Goal: Information Seeking & Learning: Find contact information

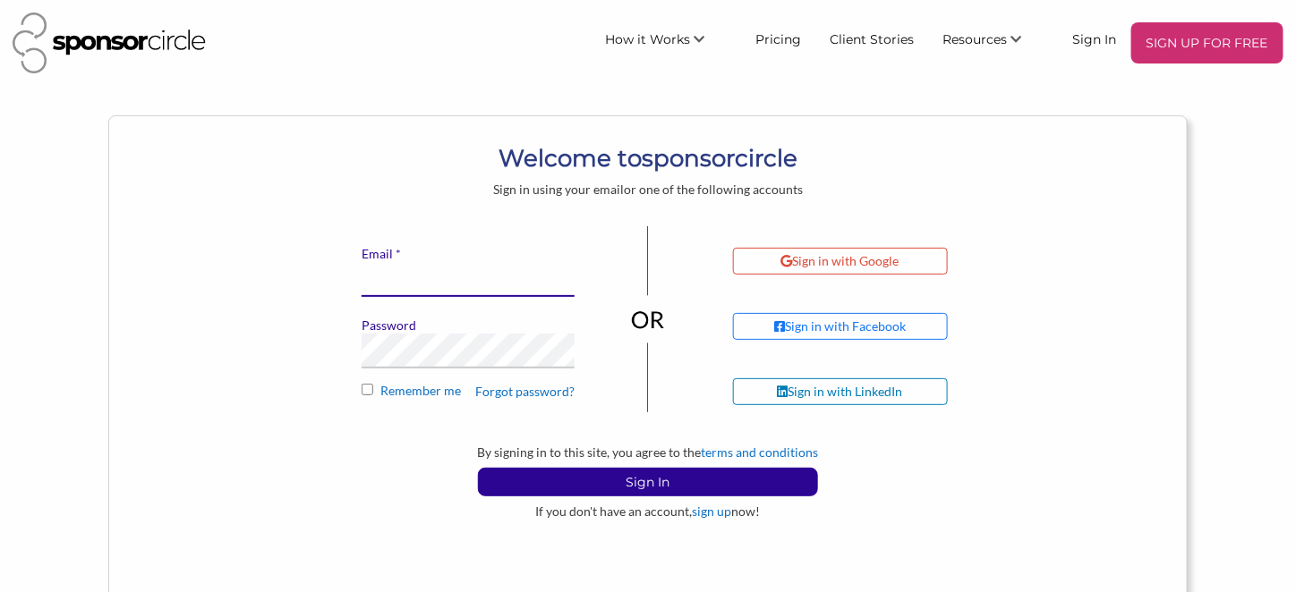
click at [444, 293] on input "* Email" at bounding box center [468, 279] width 213 height 35
paste input "info@motocanada.com"
type input "info@motocanada.com"
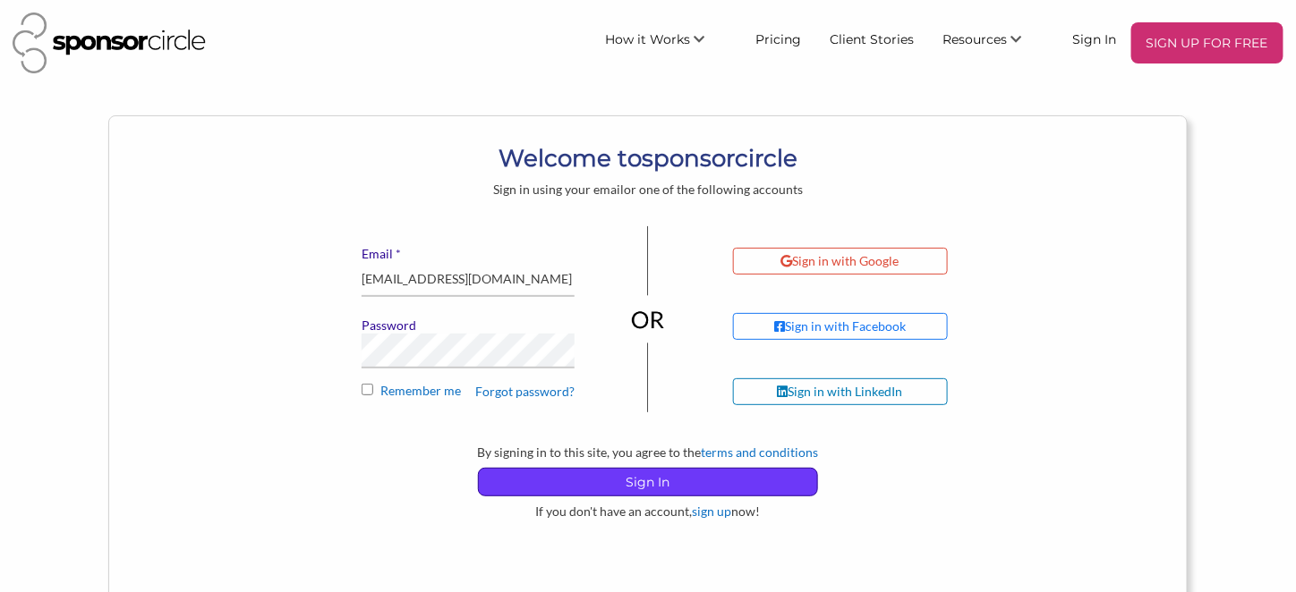
click at [695, 483] on p "Sign In" at bounding box center [648, 482] width 338 height 27
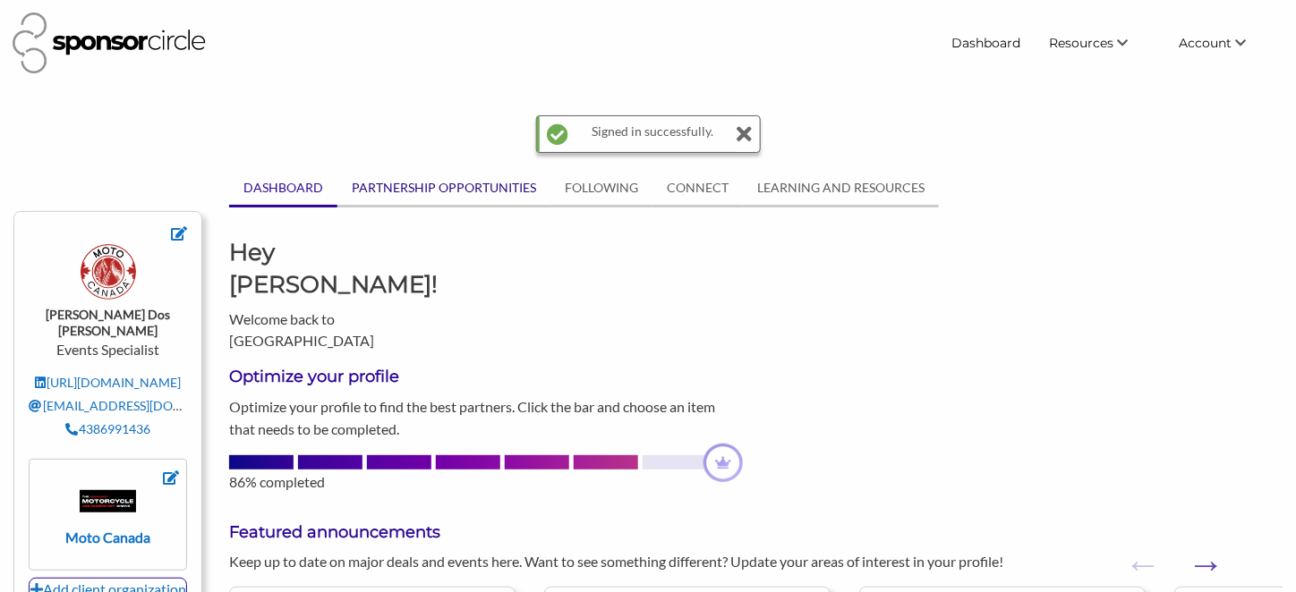
click at [422, 189] on link "PARTNERSHIP OPPORTUNITIES" at bounding box center [443, 188] width 213 height 34
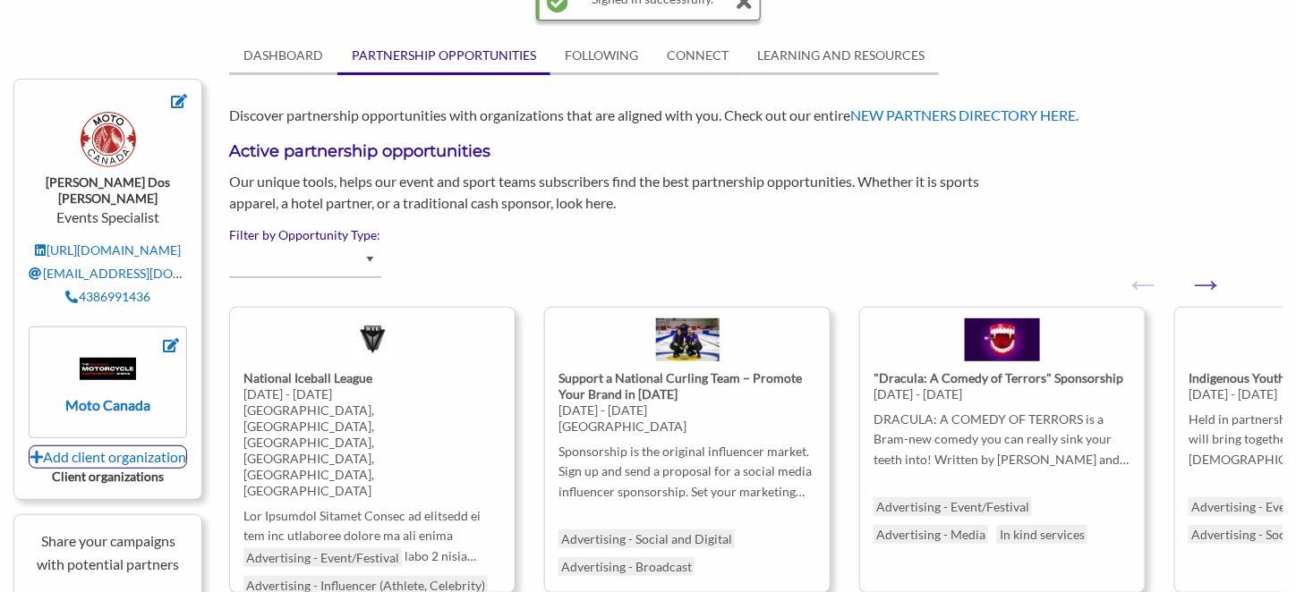
scroll to position [134, 0]
click at [1205, 282] on button "Next" at bounding box center [1197, 273] width 18 height 18
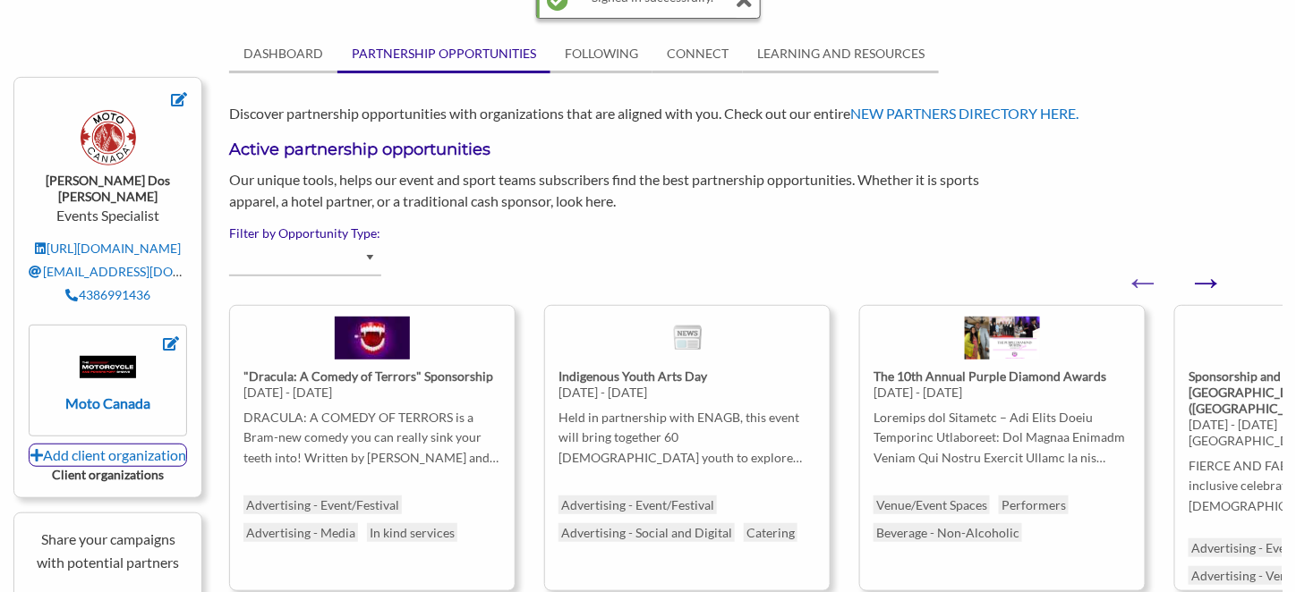
click at [1205, 282] on button "Next" at bounding box center [1197, 273] width 18 height 18
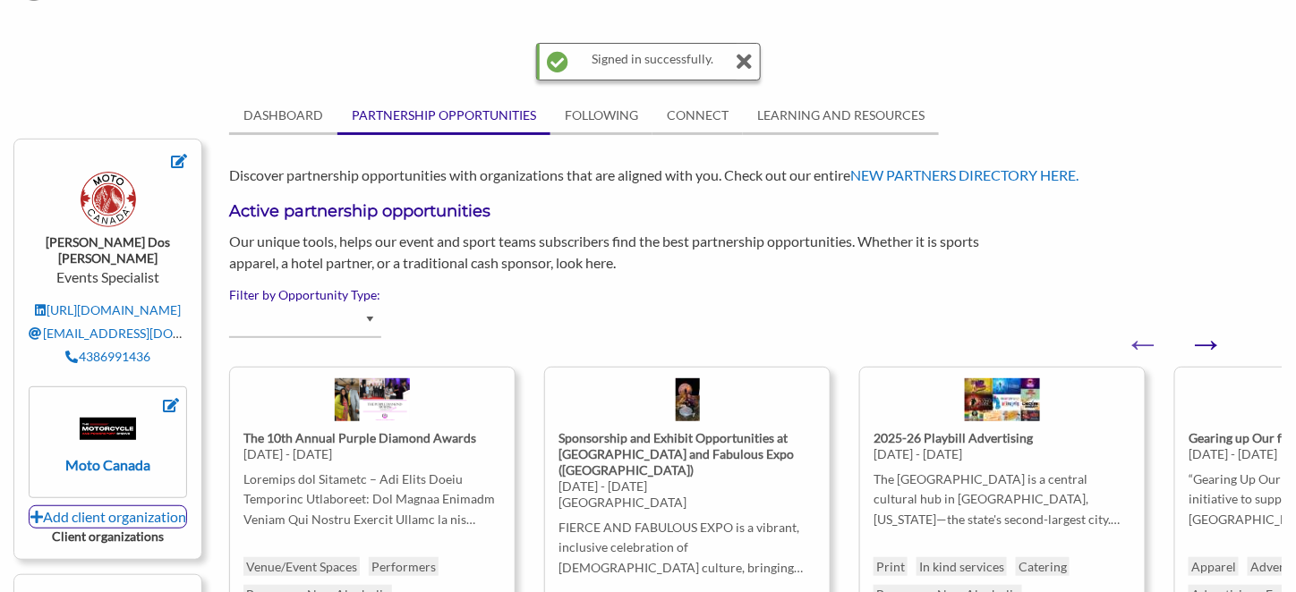
scroll to position [0, 0]
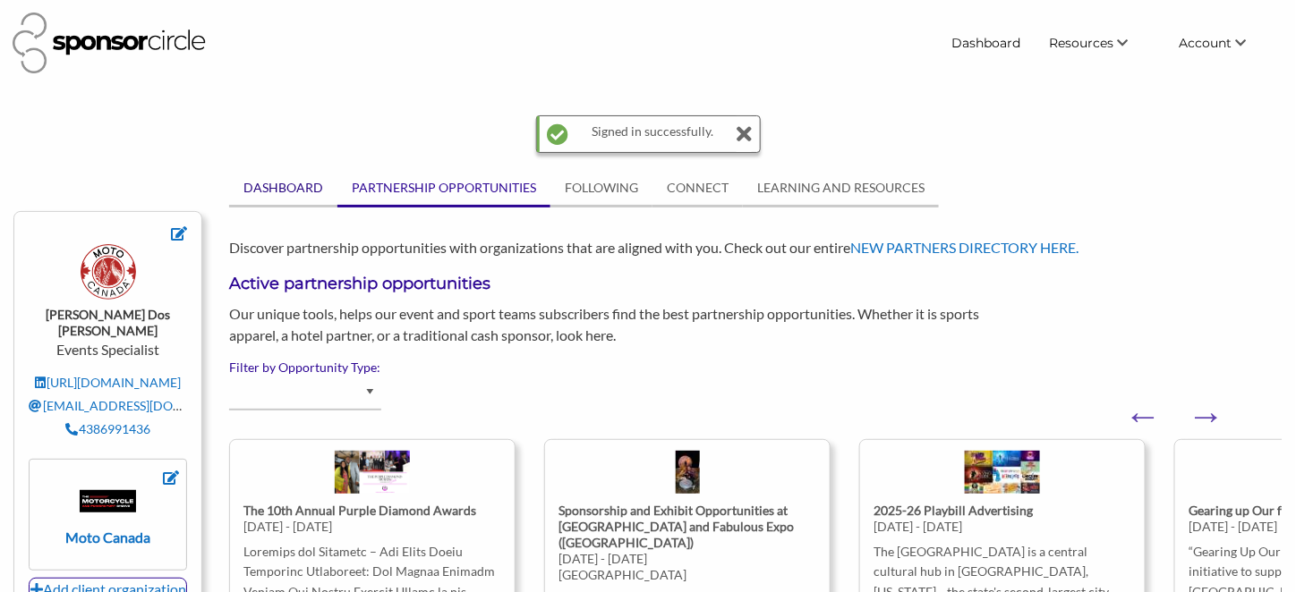
click at [281, 181] on link "DASHBOARD" at bounding box center [283, 188] width 108 height 34
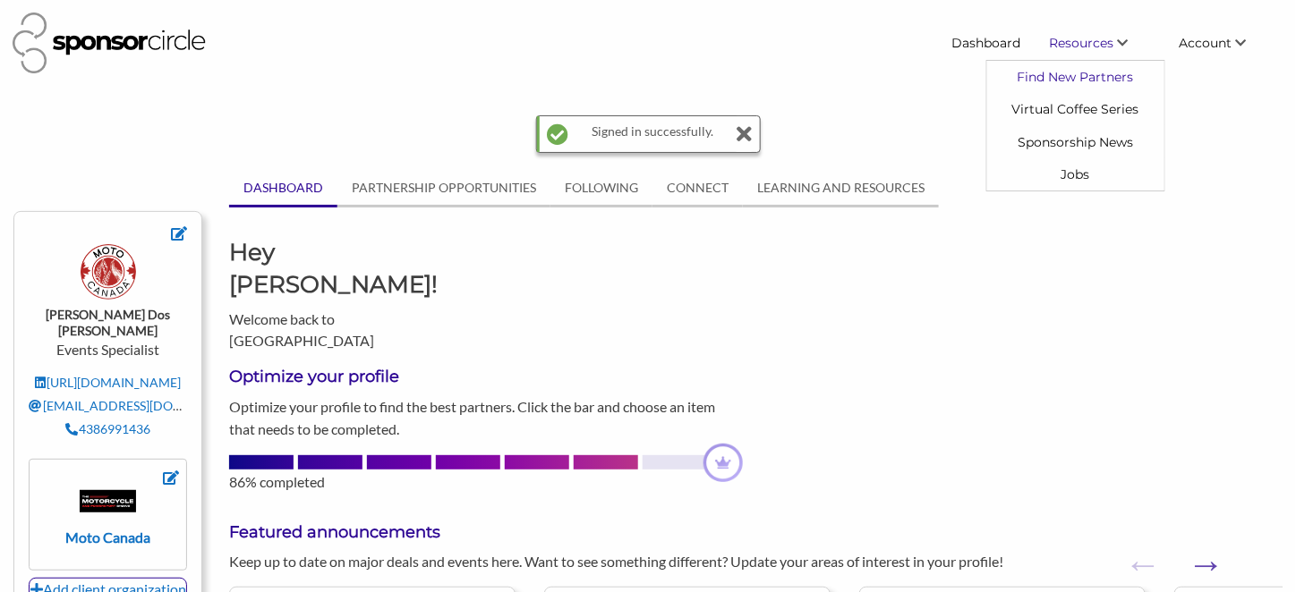
click at [1086, 77] on link "Find New Partners" at bounding box center [1075, 77] width 177 height 32
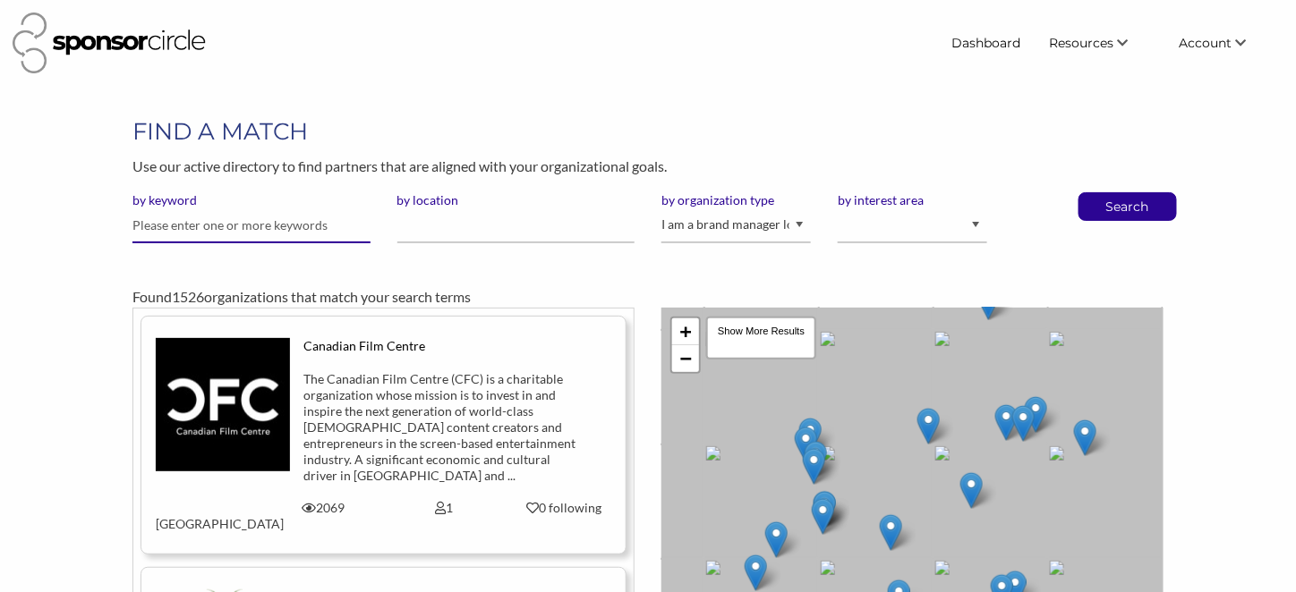
click at [296, 233] on input "text" at bounding box center [250, 226] width 237 height 35
type input "subaru"
click at [1098, 193] on button "Search" at bounding box center [1127, 206] width 59 height 27
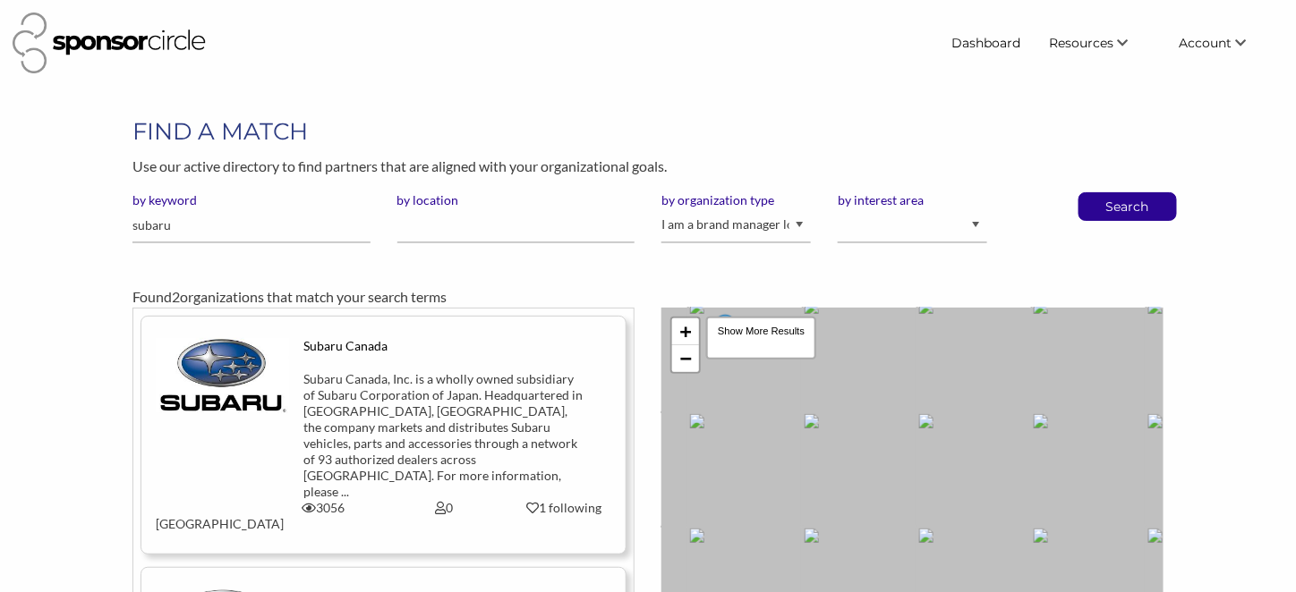
click at [371, 376] on div "Subaru Canada, Inc. is a wholly owned subsidiary of Subaru Corporation of Japan…" at bounding box center [443, 435] width 281 height 129
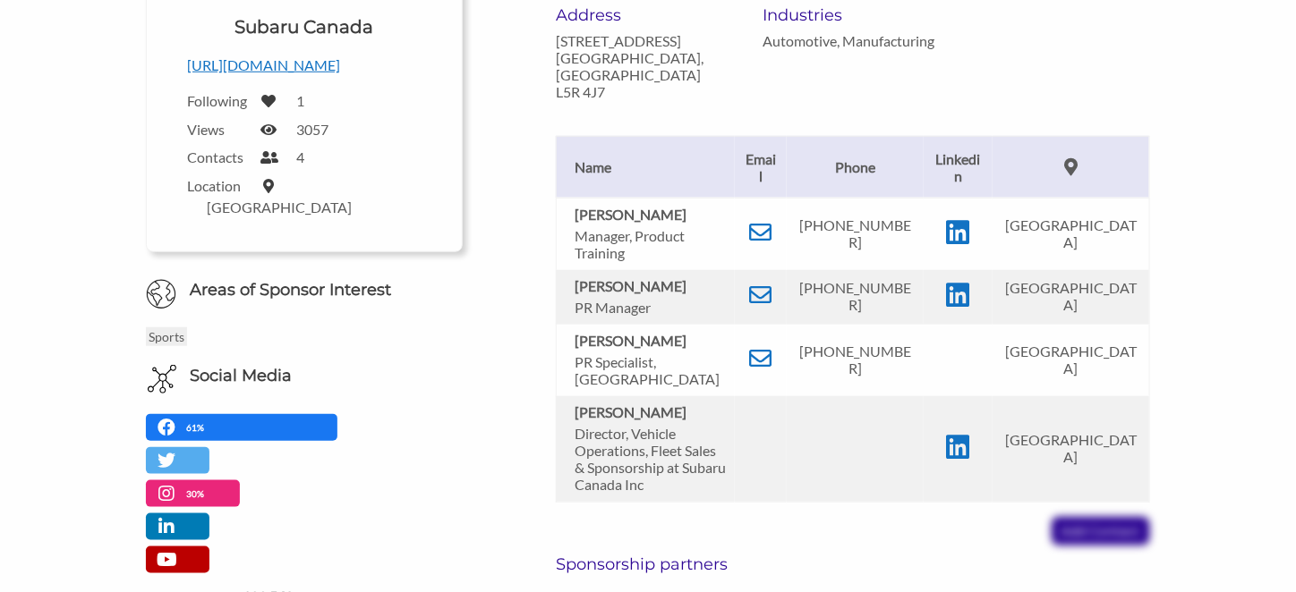
scroll to position [403, 0]
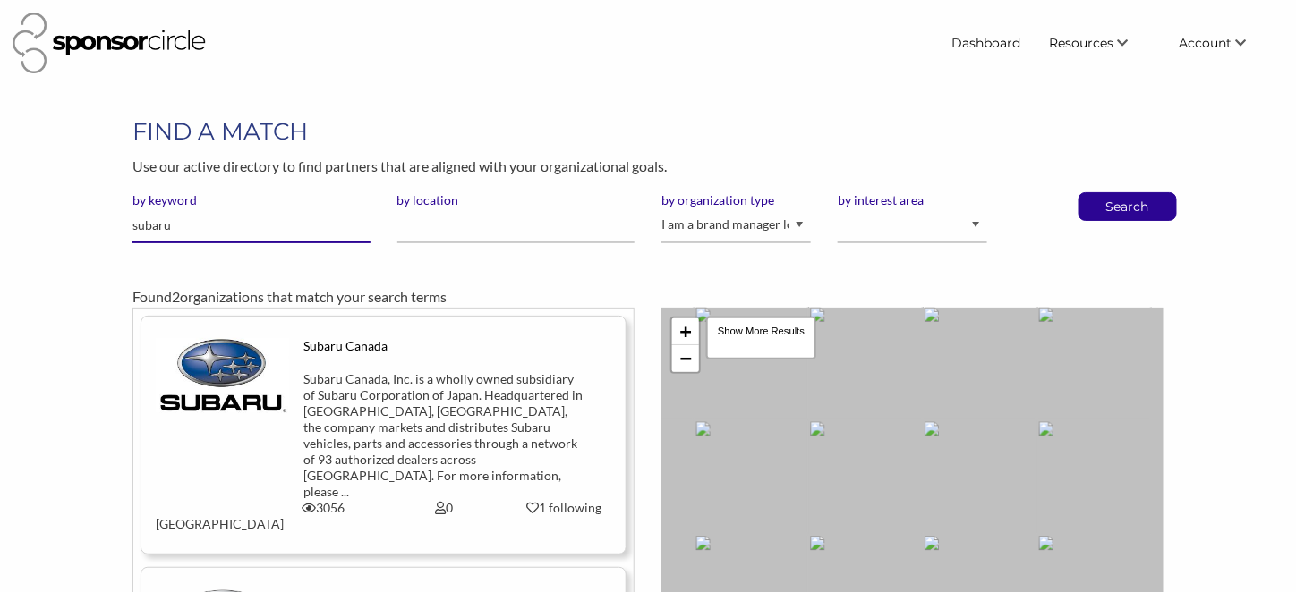
click at [193, 221] on input "subaru" at bounding box center [250, 226] width 237 height 35
type input "ford canada"
click at [1098, 193] on button "Search" at bounding box center [1127, 206] width 59 height 27
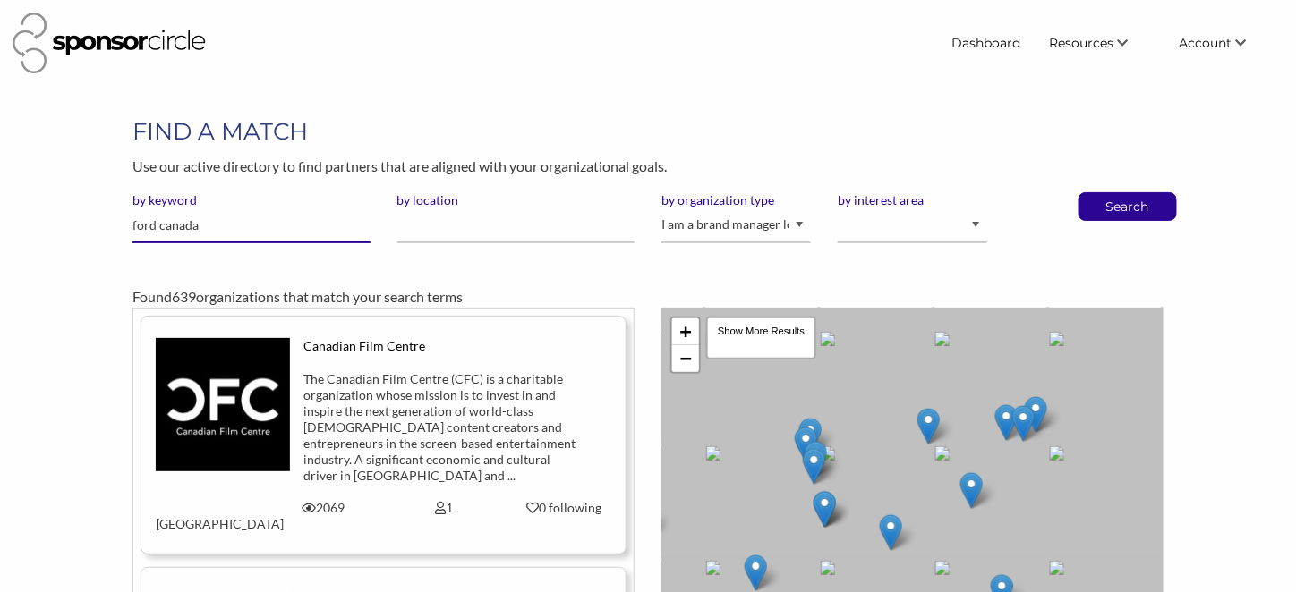
click at [209, 226] on input "ford canada" at bounding box center [250, 226] width 237 height 35
type input "f"
type input "F"
type input "Chevrolet"
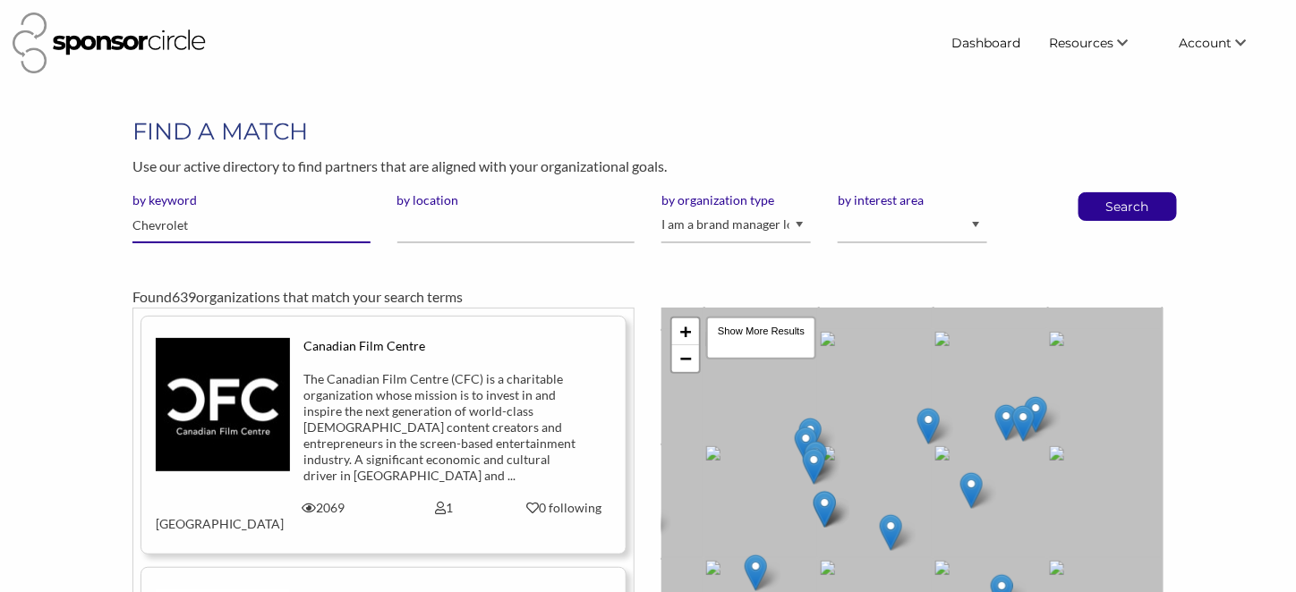
click at [1098, 193] on button "Search" at bounding box center [1127, 206] width 59 height 27
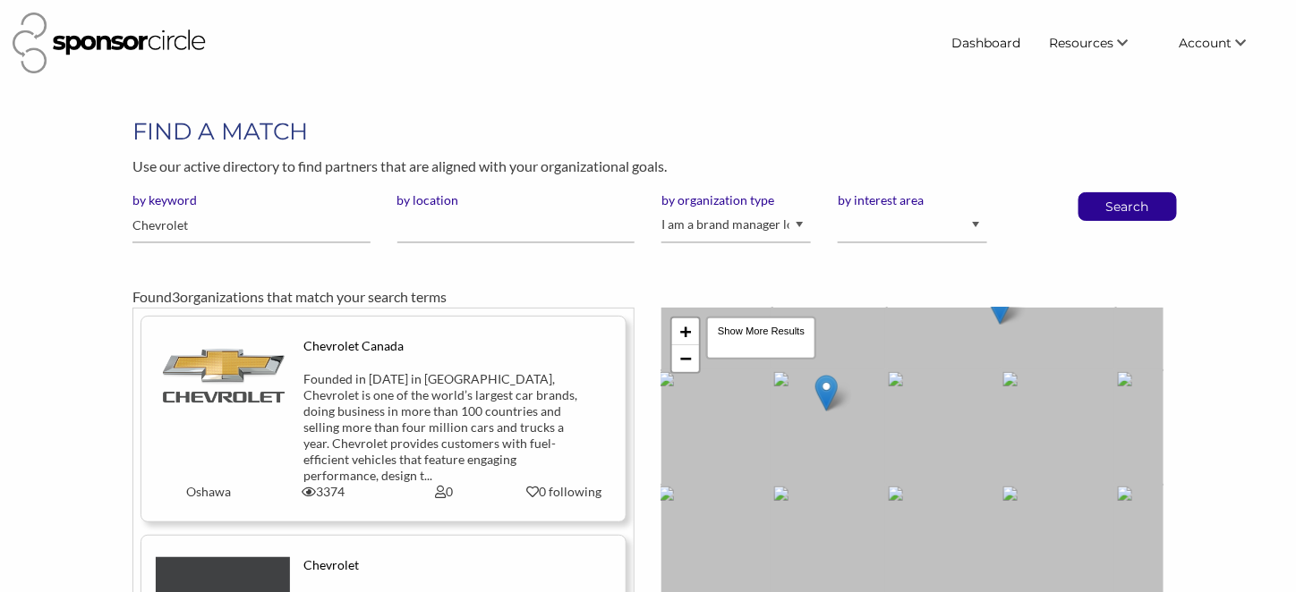
click at [358, 344] on div "Chevrolet Canada" at bounding box center [443, 346] width 281 height 16
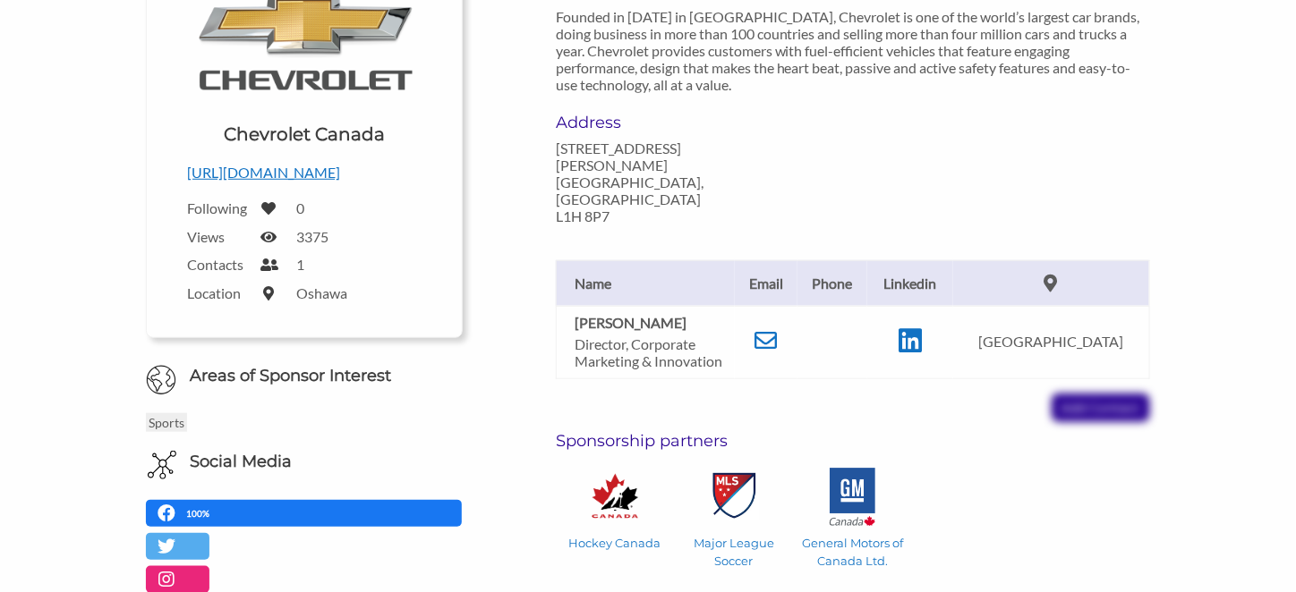
scroll to position [291, 0]
click at [870, 533] on p "General Motors of Canada Ltd." at bounding box center [852, 551] width 107 height 36
click at [776, 328] on icon at bounding box center [766, 339] width 22 height 22
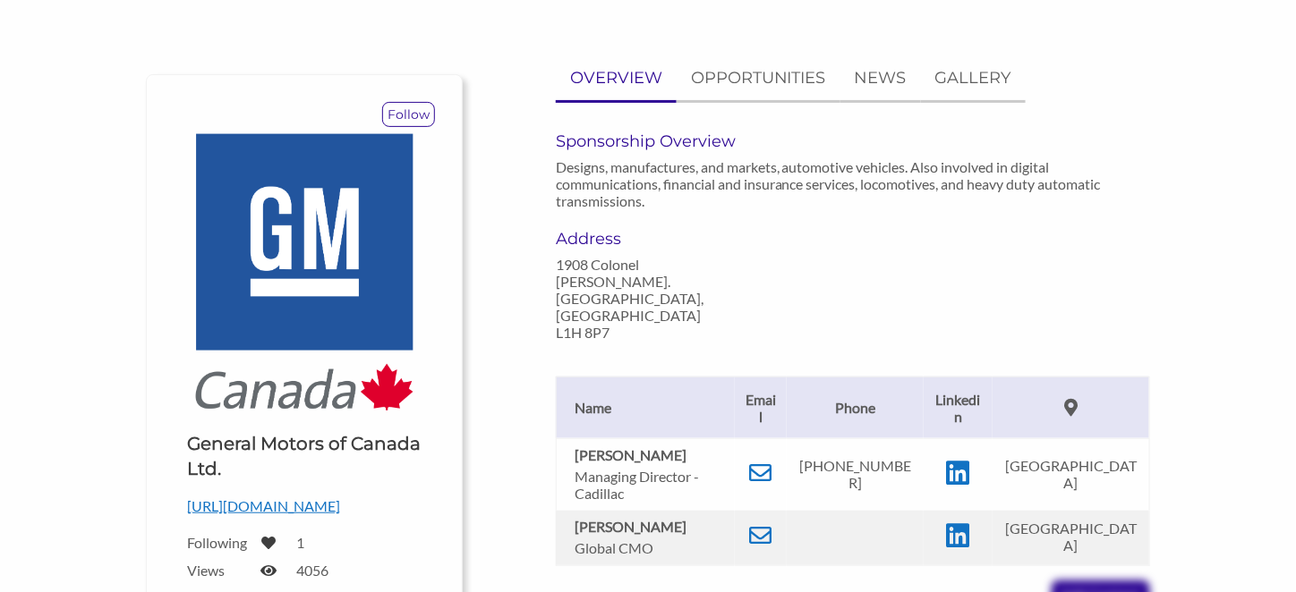
scroll to position [156, 0]
